Goal: Information Seeking & Learning: Learn about a topic

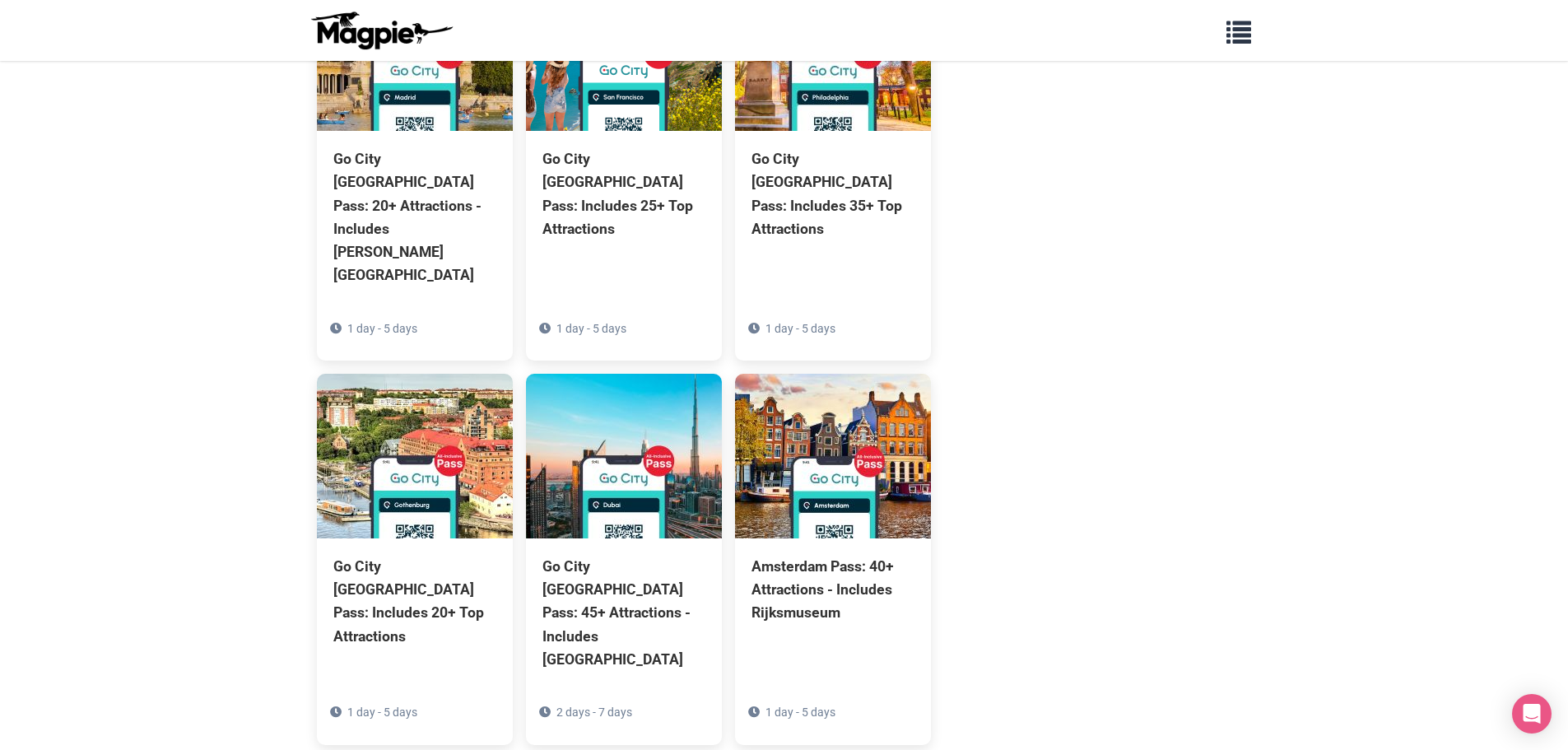
scroll to position [1116, 0]
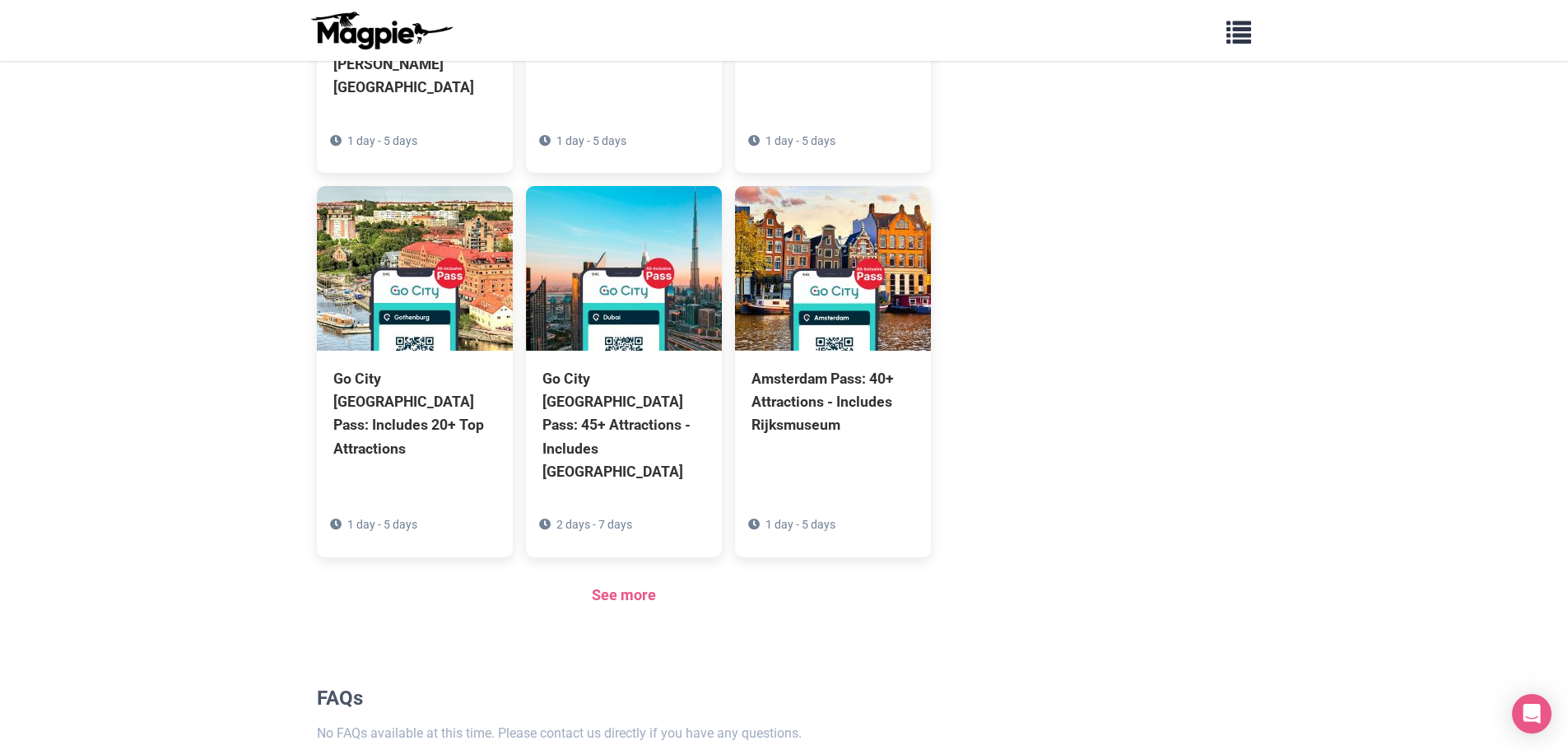
click at [620, 466] on section "Products Go City [GEOGRAPHIC_DATA] Pass: 20+ Attractions - Includes [PERSON_NAM…" at bounding box center [624, 174] width 614 height 918
click at [620, 586] on link "See more" at bounding box center [624, 595] width 64 height 17
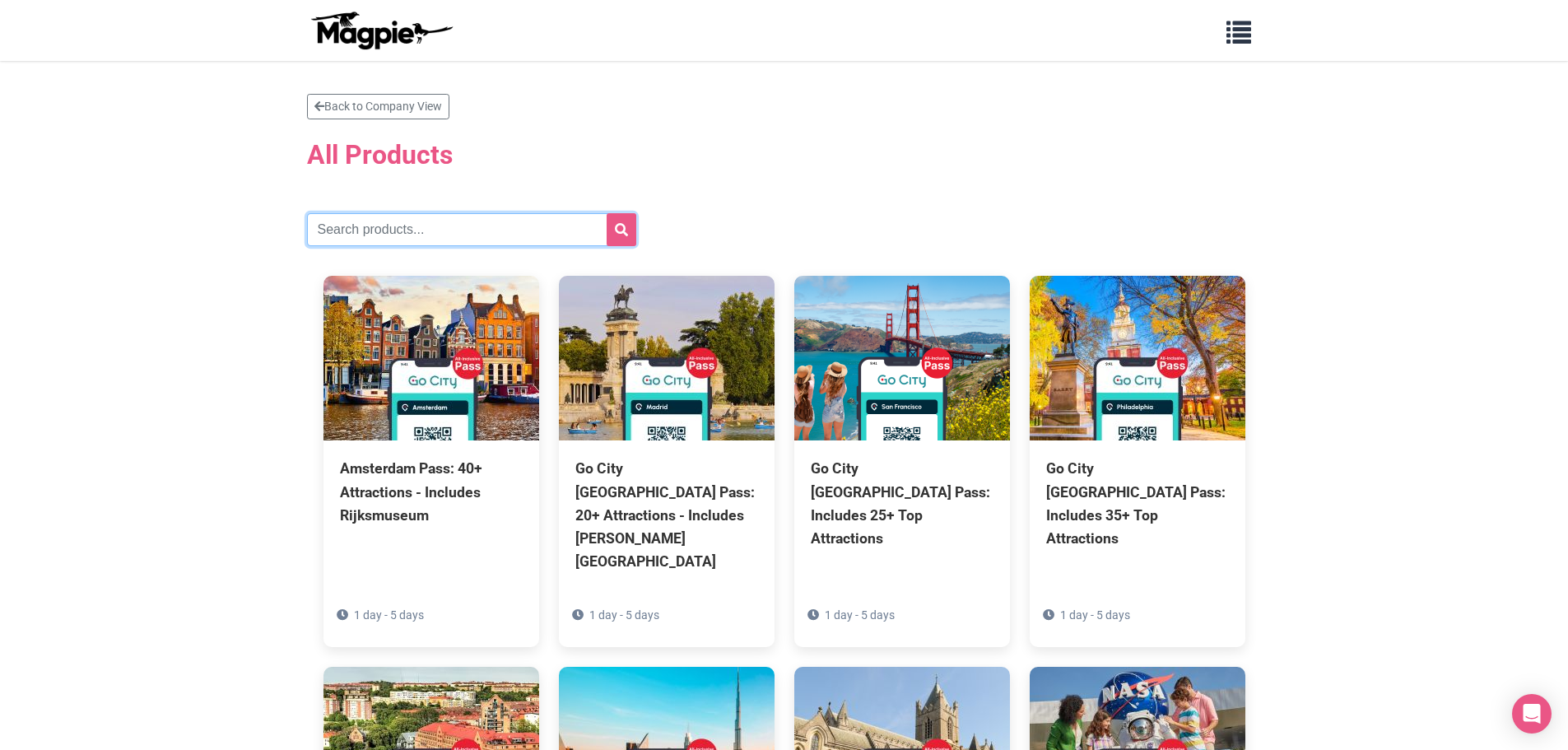
click at [365, 222] on input "text" at bounding box center [471, 230] width 329 height 33
type input "new york"
click at [613, 234] on button "submit" at bounding box center [621, 230] width 30 height 33
